Goal: Information Seeking & Learning: Check status

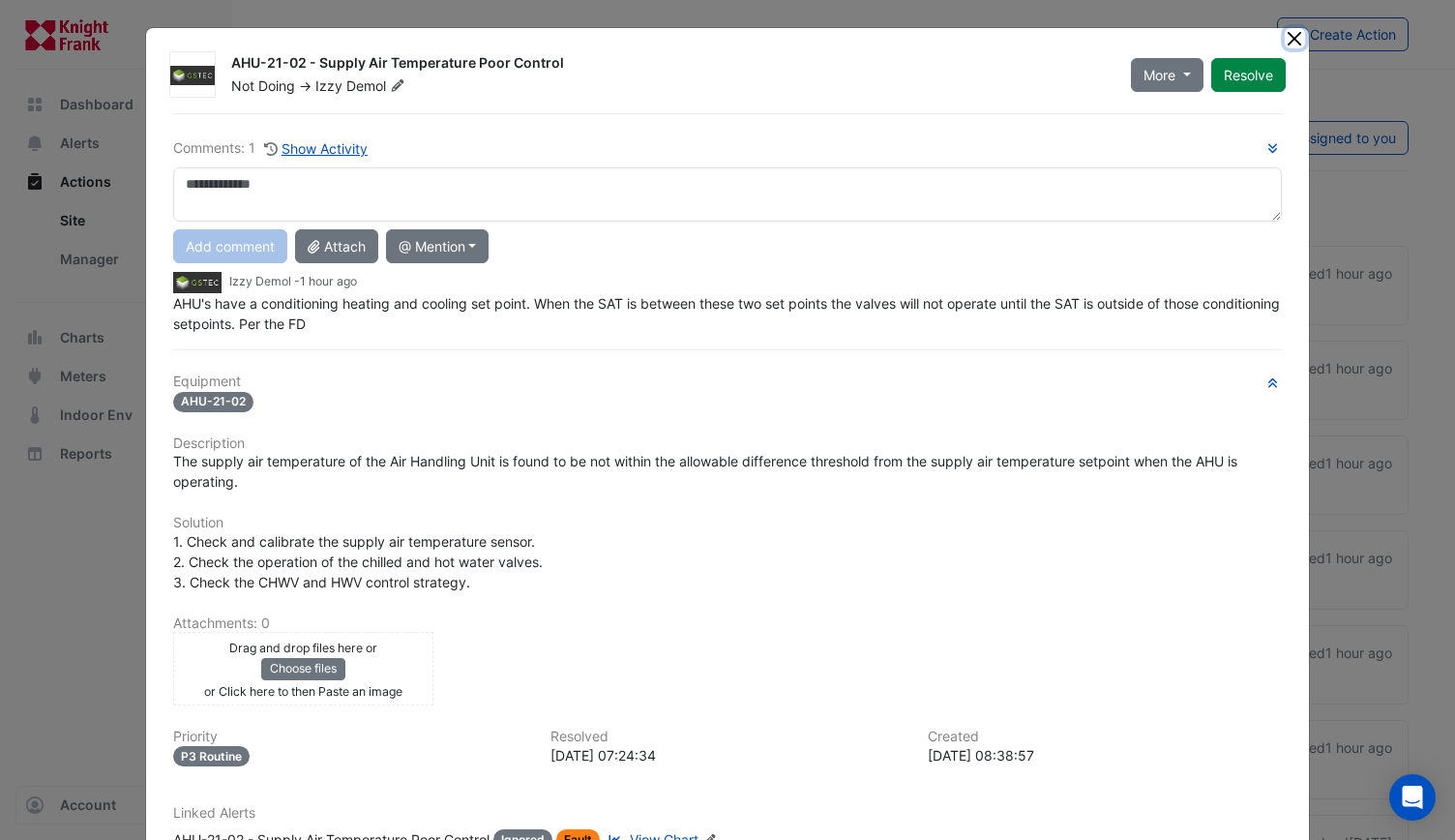
click at [1291, 36] on button "Close" at bounding box center [1294, 38] width 20 height 20
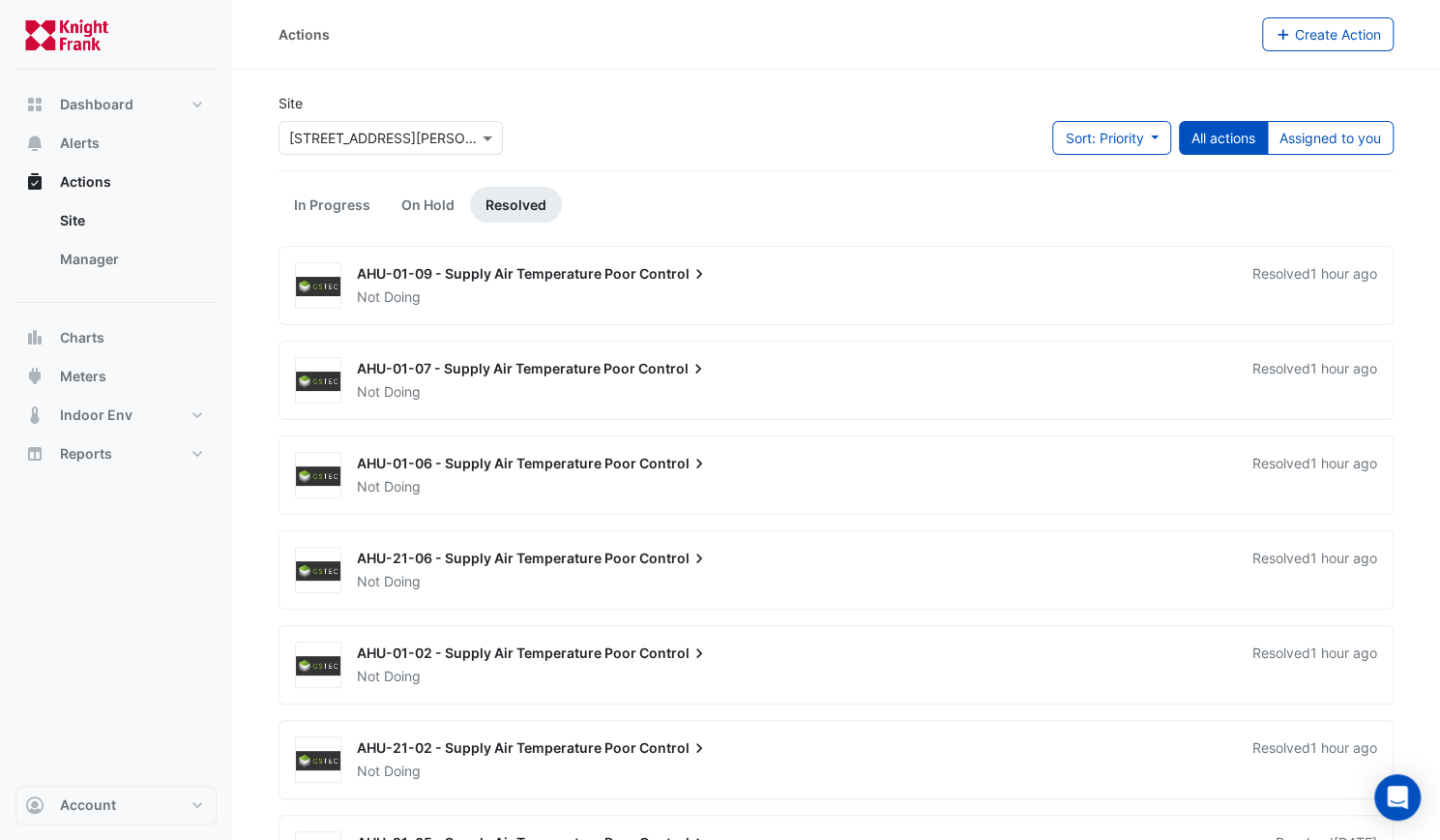
click at [384, 751] on span "AHU-21-02 - Supply Air Temperature Poor" at bounding box center [497, 747] width 280 height 17
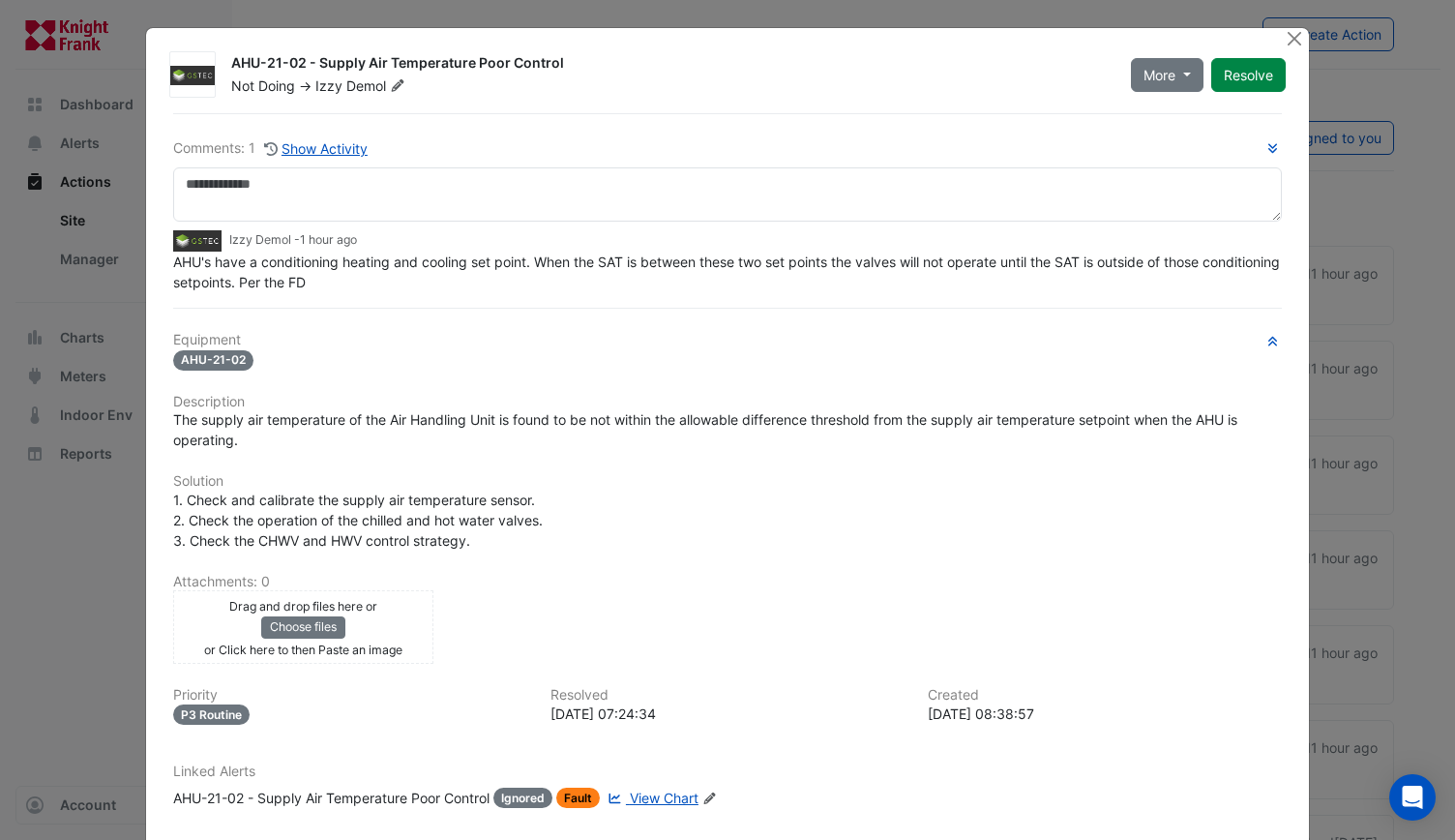
click at [1288, 26] on ngb-modal-window "AHU-21-02 - Supply Air Temperature Poor Control Not Doing -> Izzy Demol More On…" at bounding box center [727, 420] width 1455 height 840
click at [1287, 40] on button "Close" at bounding box center [1294, 38] width 20 height 20
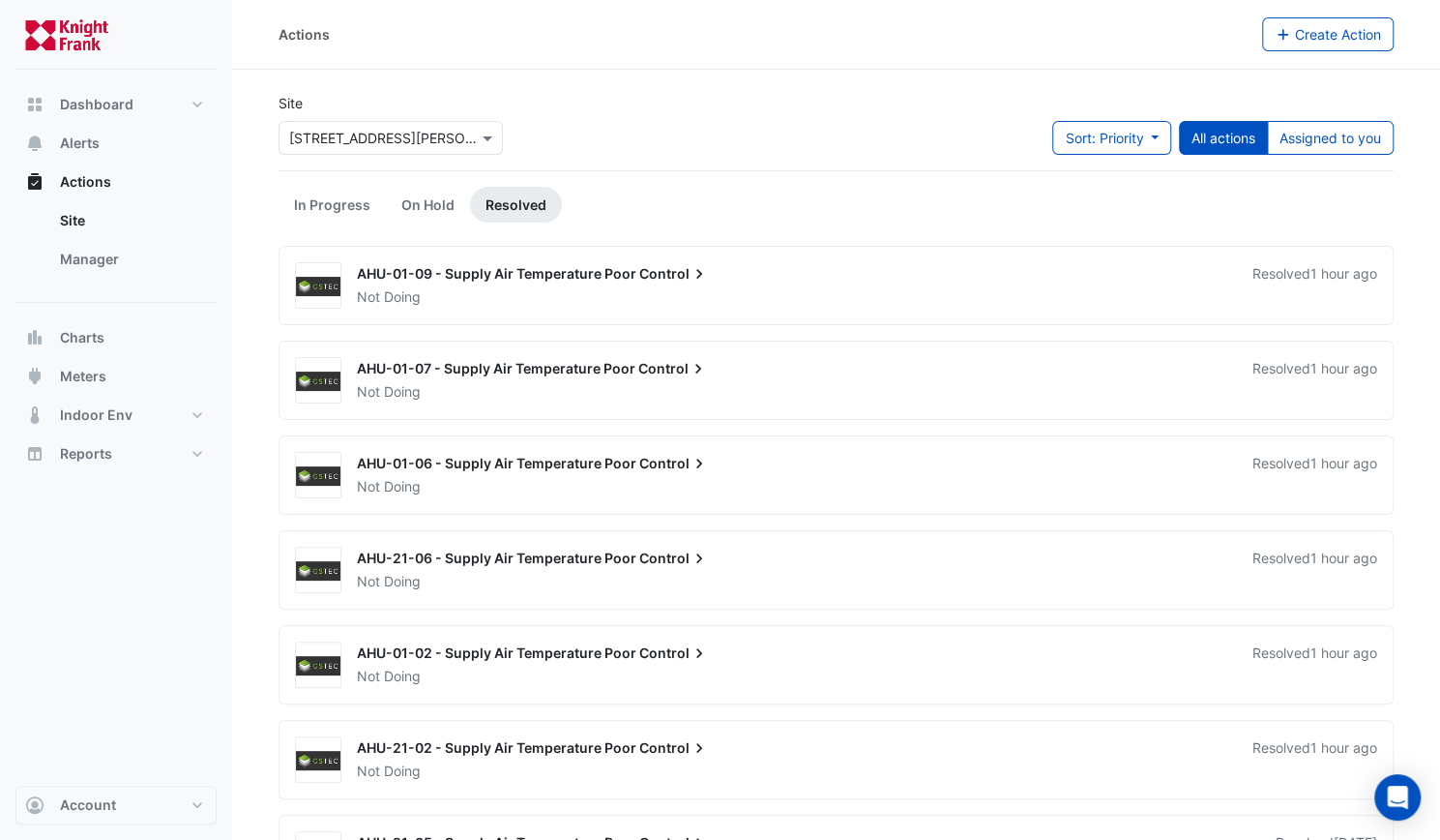
click at [402, 646] on span "AHU-01-02 - Supply Air Temperature Poor" at bounding box center [497, 653] width 280 height 17
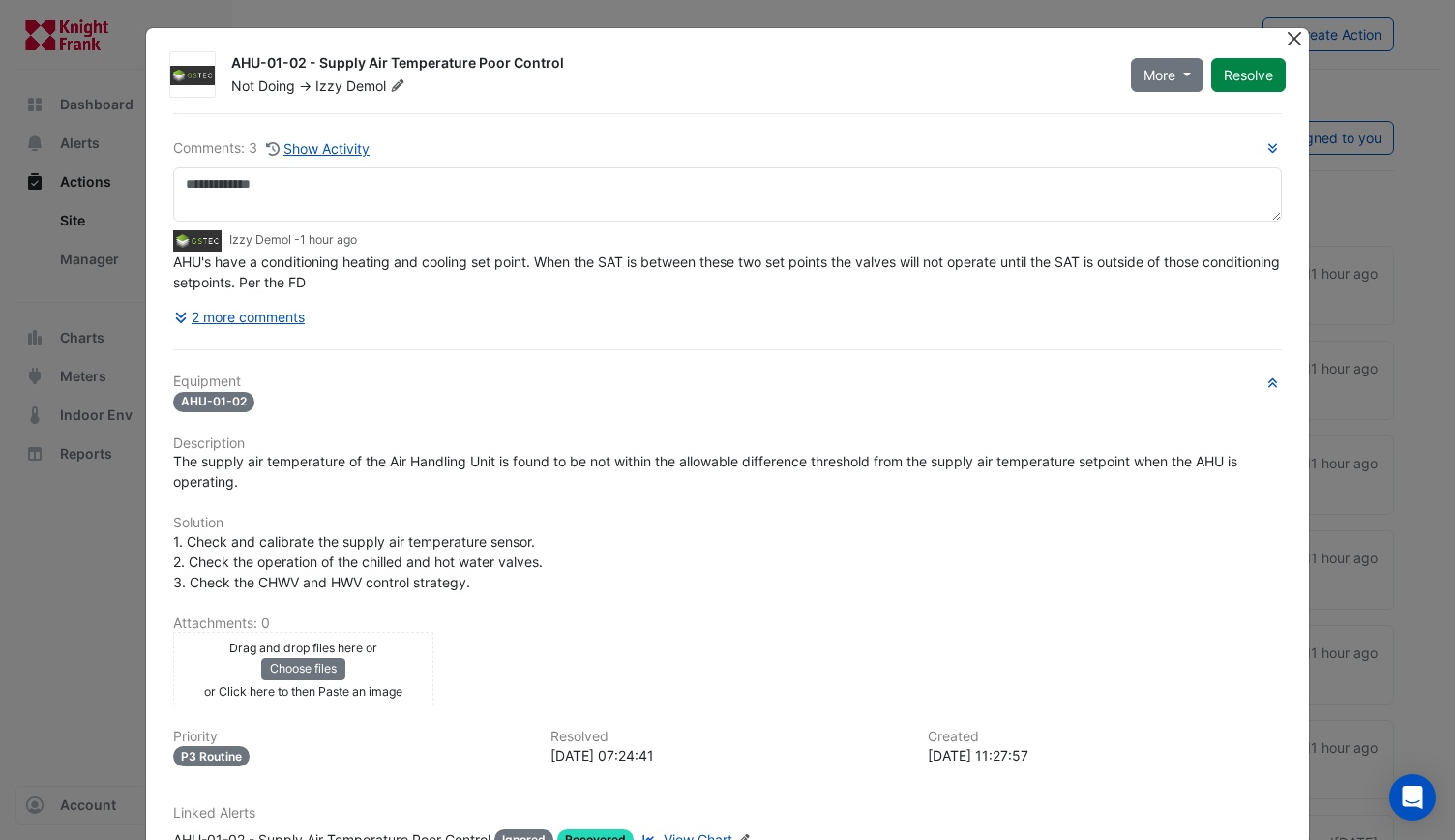
click at [1290, 40] on button "Close" at bounding box center [1294, 38] width 20 height 20
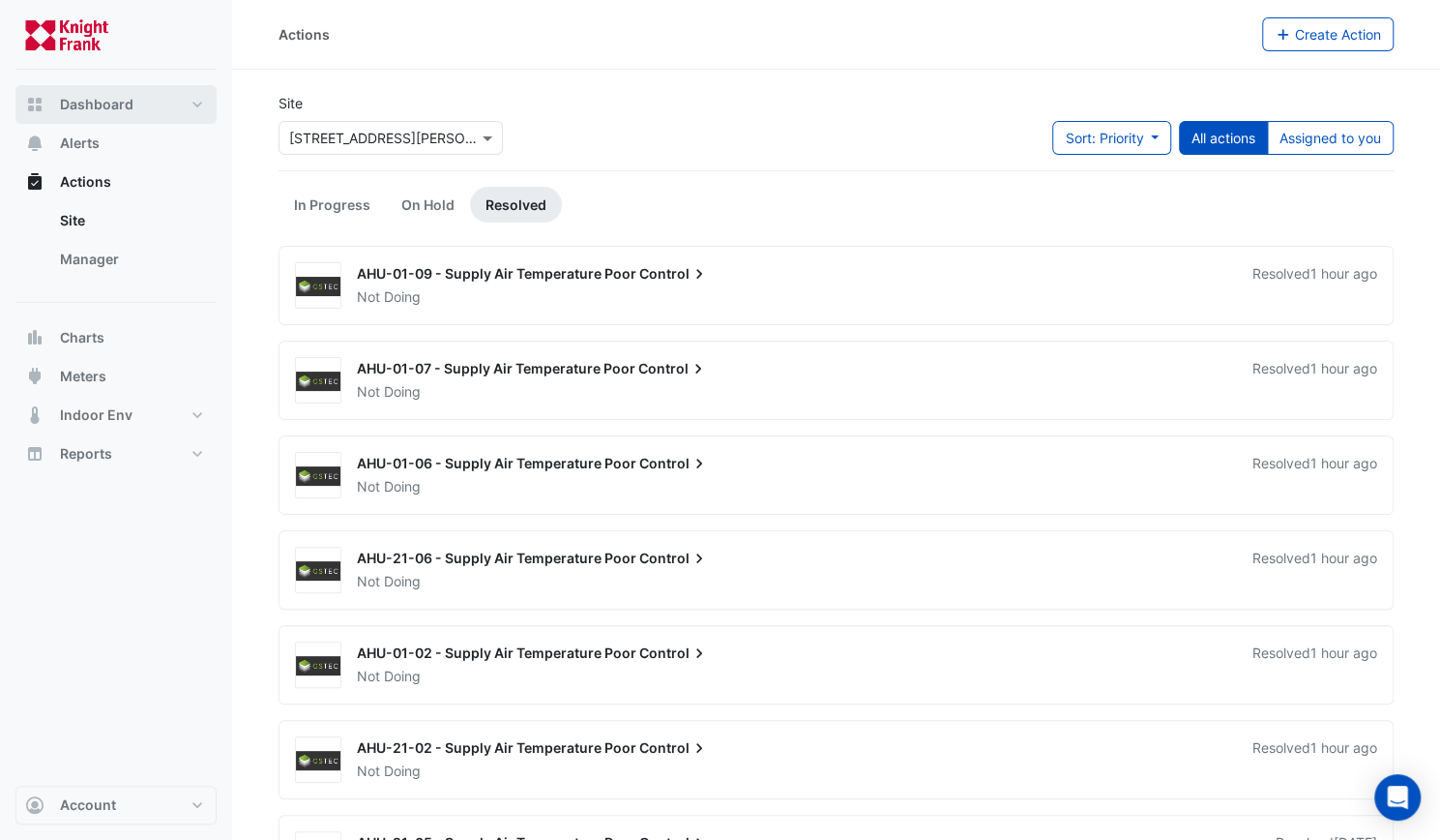
click at [71, 102] on span "Dashboard" at bounding box center [96, 105] width 73 height 20
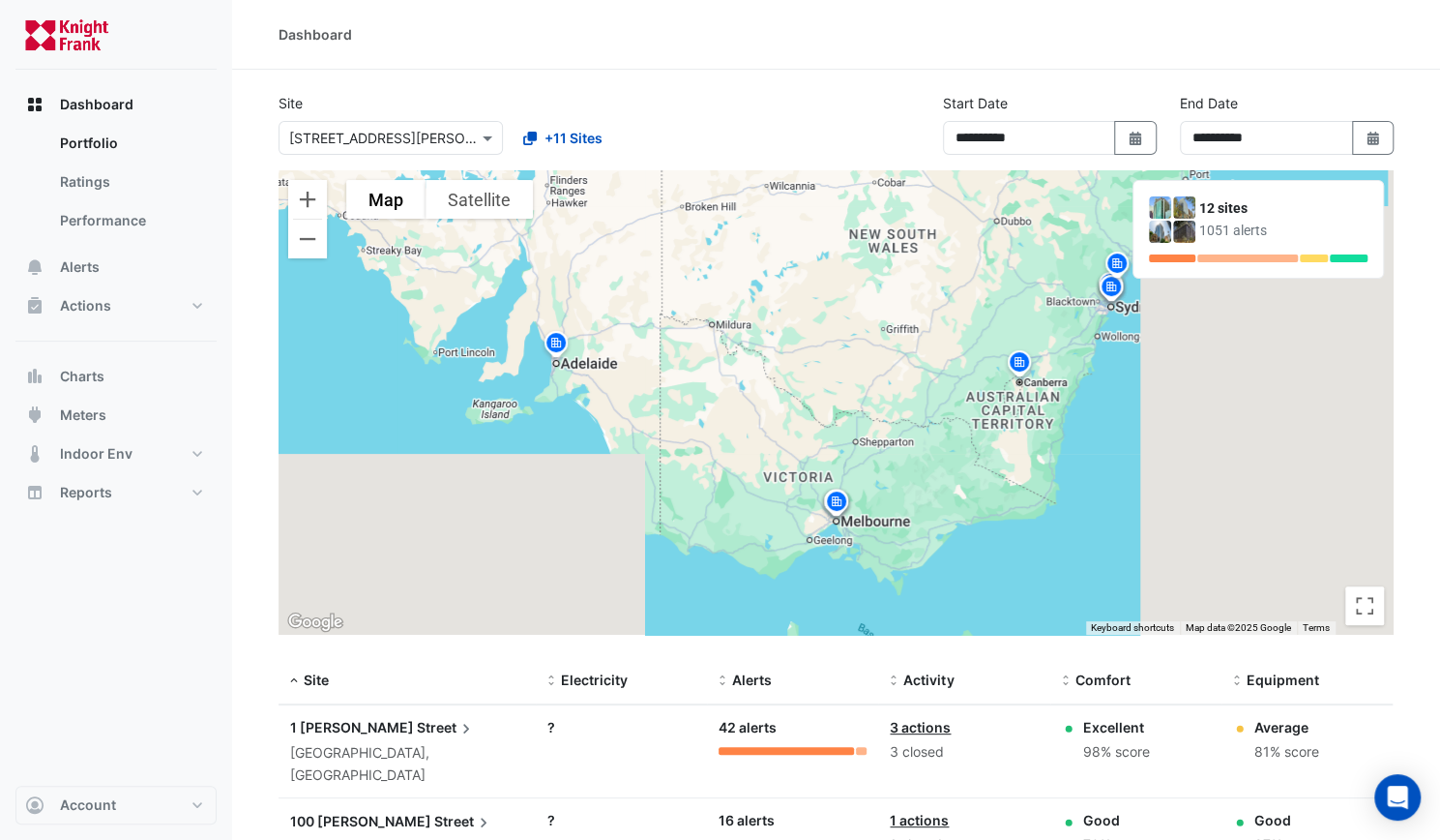
click at [1170, 219] on div at bounding box center [1172, 219] width 47 height 47
click at [1181, 215] on img at bounding box center [1184, 207] width 22 height 22
click at [1228, 255] on div at bounding box center [1248, 259] width 100 height 8
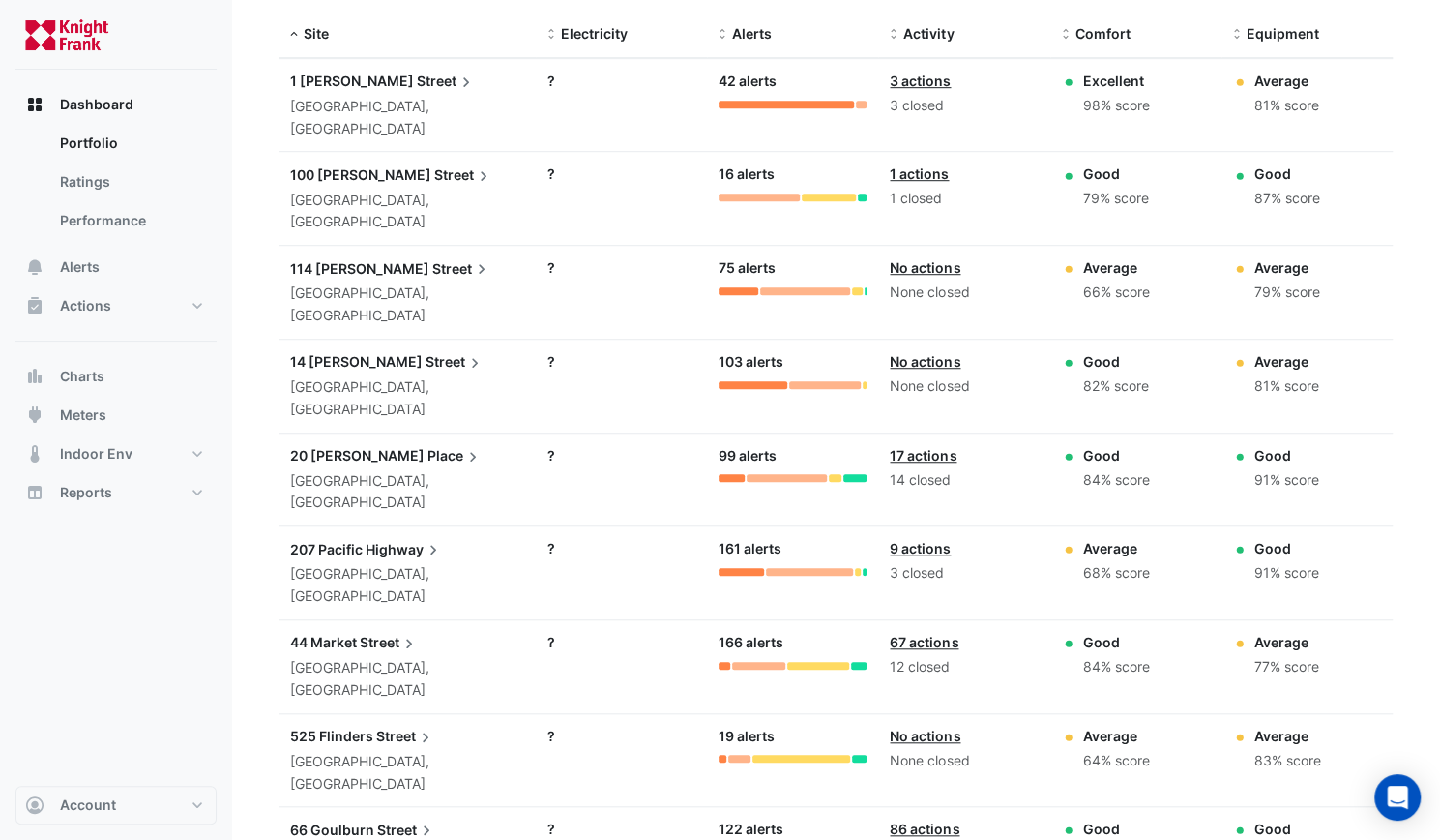
scroll to position [677, 0]
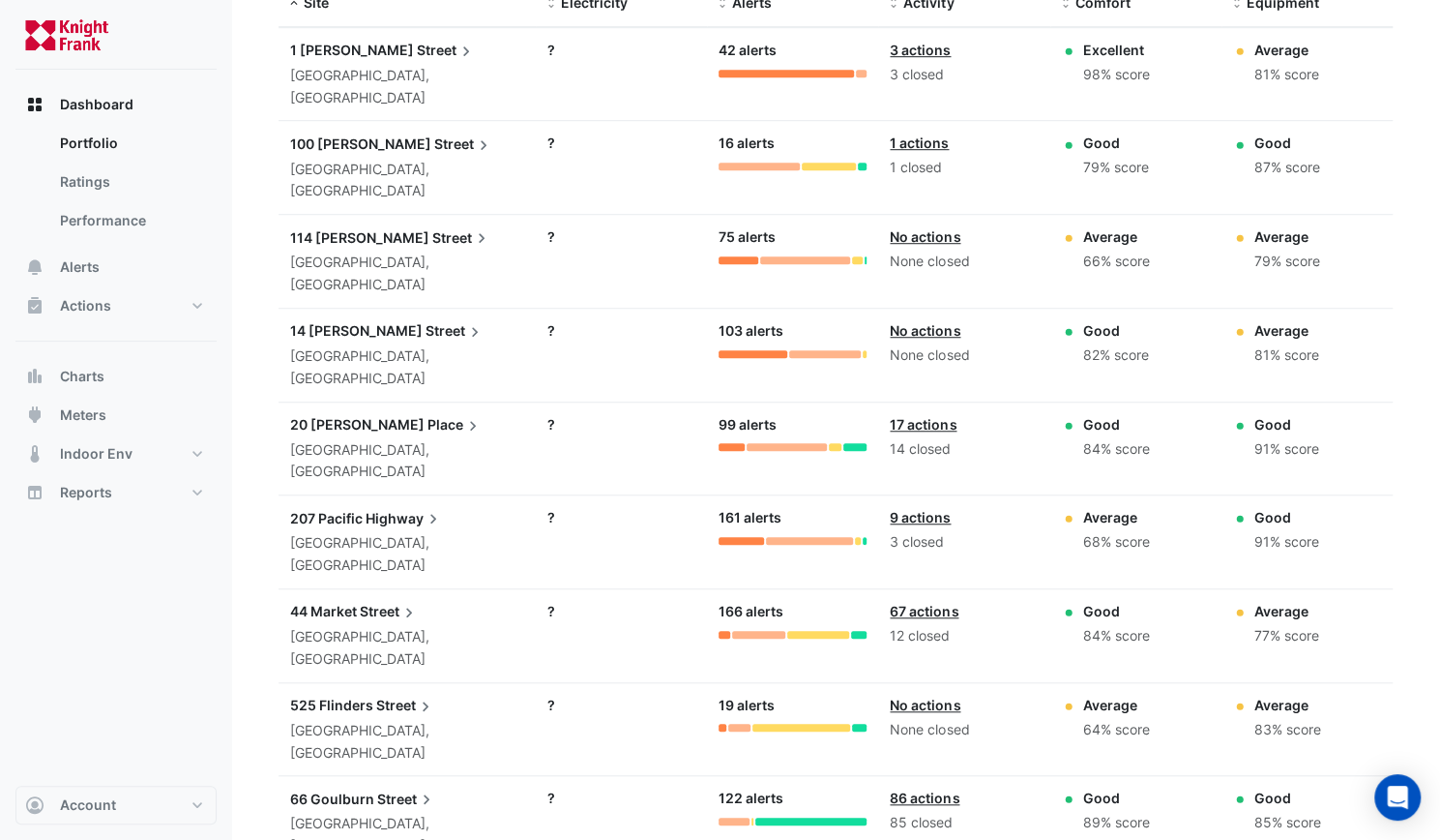
click at [336, 136] on span "100 [PERSON_NAME]" at bounding box center [361, 144] width 141 height 17
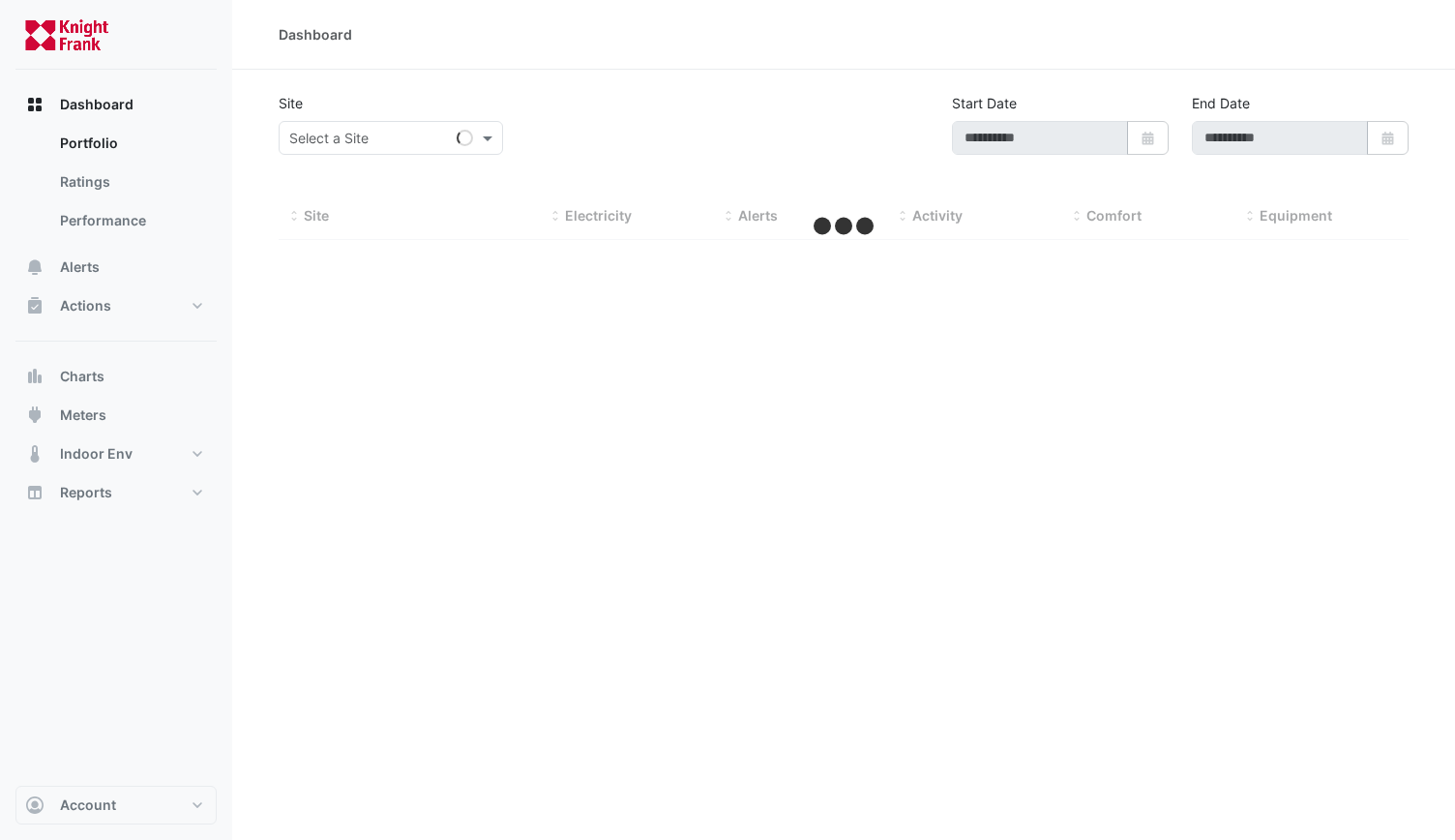
type input "**********"
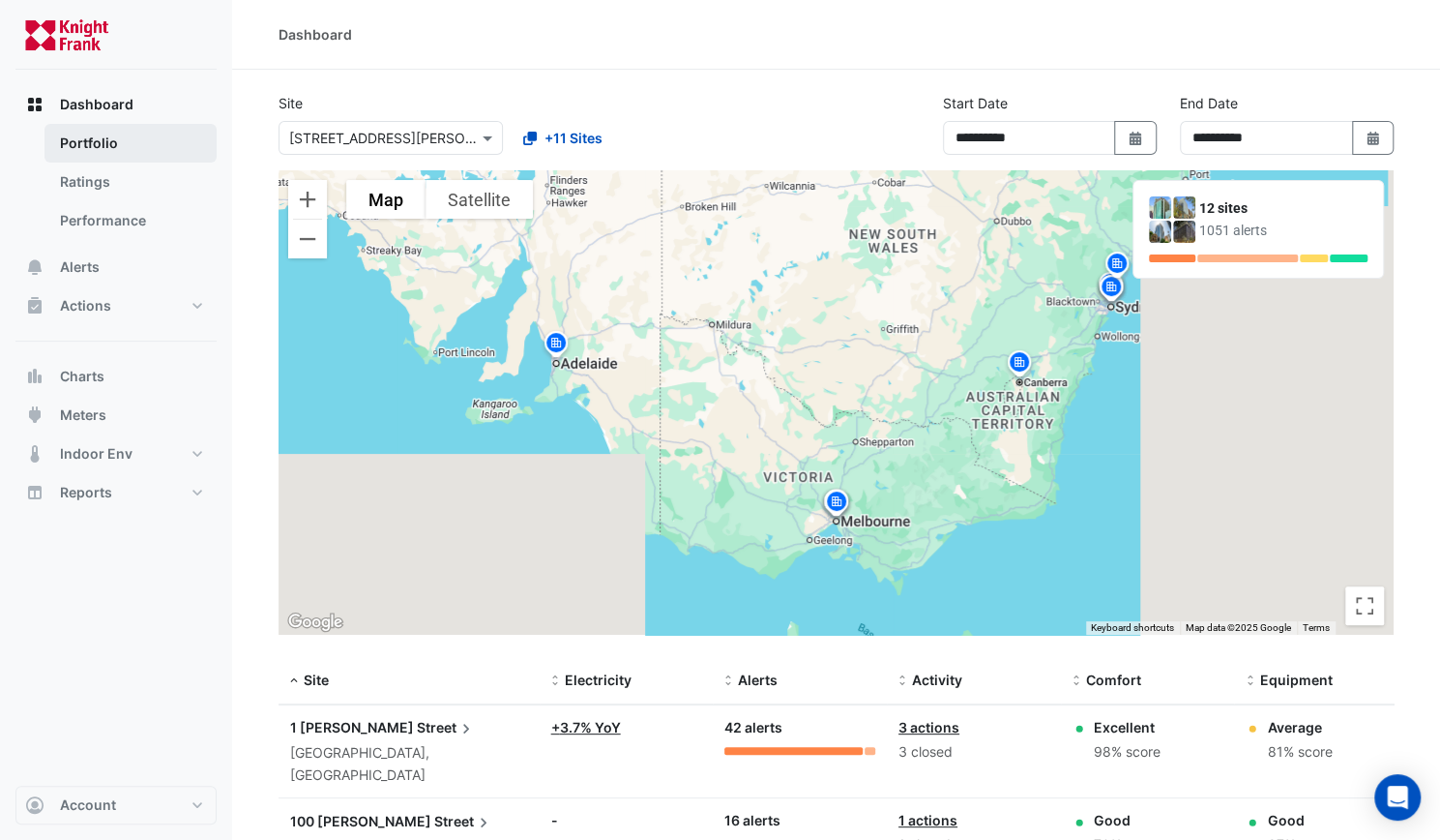
click at [87, 142] on link "Portfolio" at bounding box center [131, 143] width 173 height 39
click at [95, 184] on link "Ratings" at bounding box center [131, 181] width 173 height 39
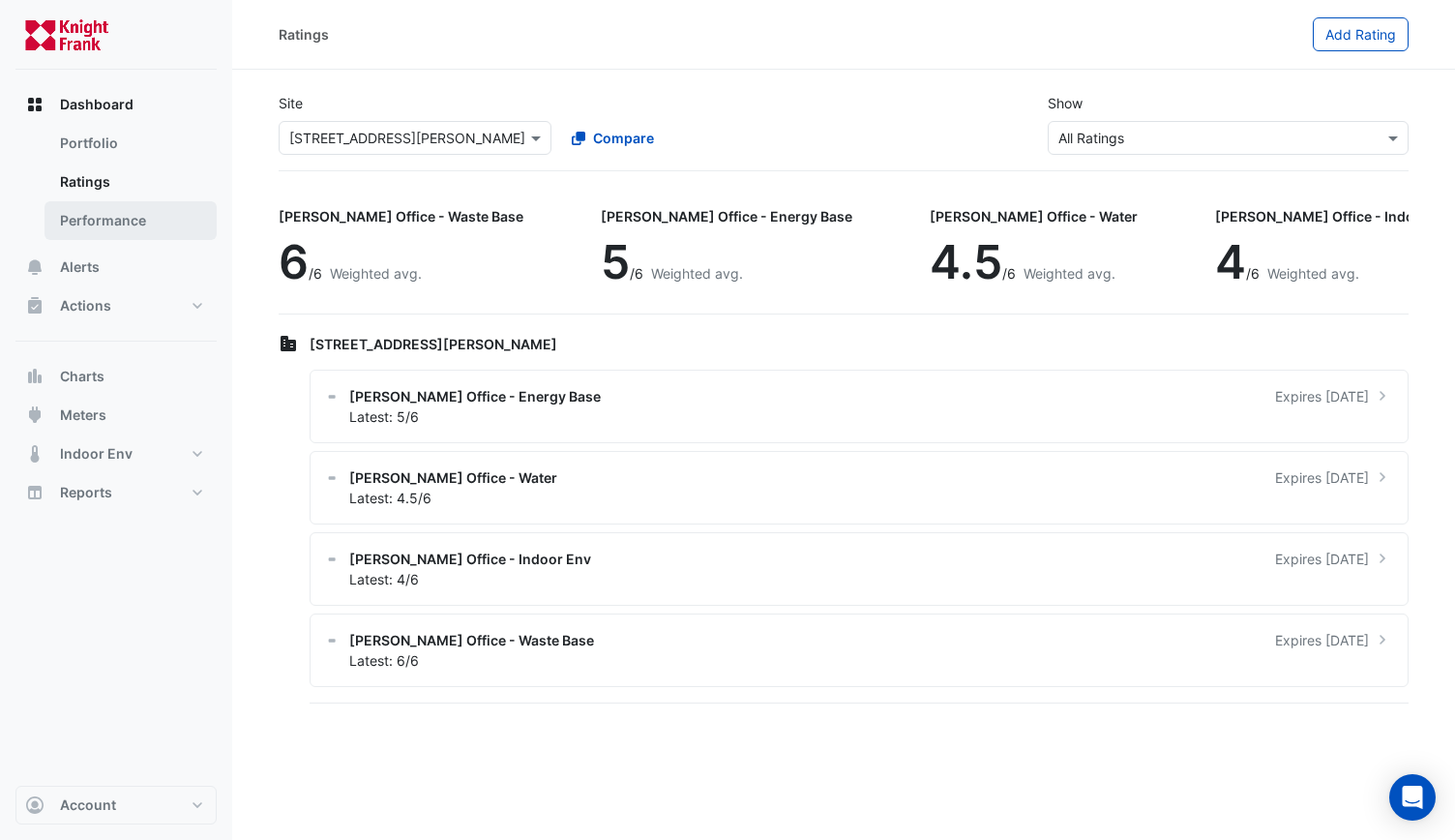
click at [108, 217] on link "Performance" at bounding box center [131, 220] width 173 height 39
